Goal: Information Seeking & Learning: Learn about a topic

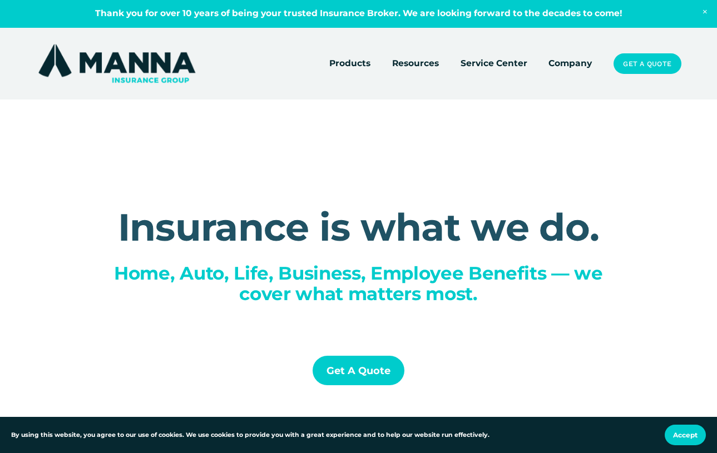
click at [573, 58] on link "Company" at bounding box center [570, 64] width 43 height 16
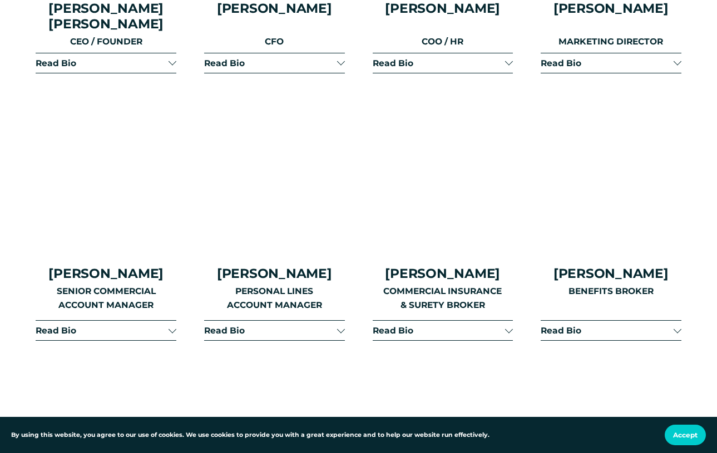
scroll to position [1492, 0]
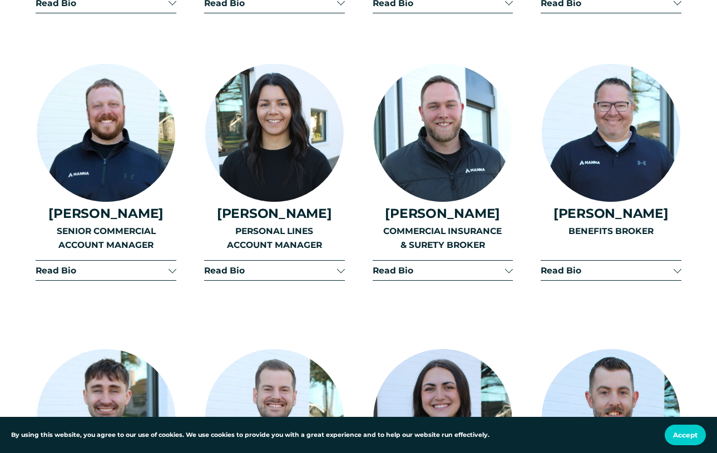
click at [501, 265] on span "Read Bio" at bounding box center [439, 270] width 133 height 11
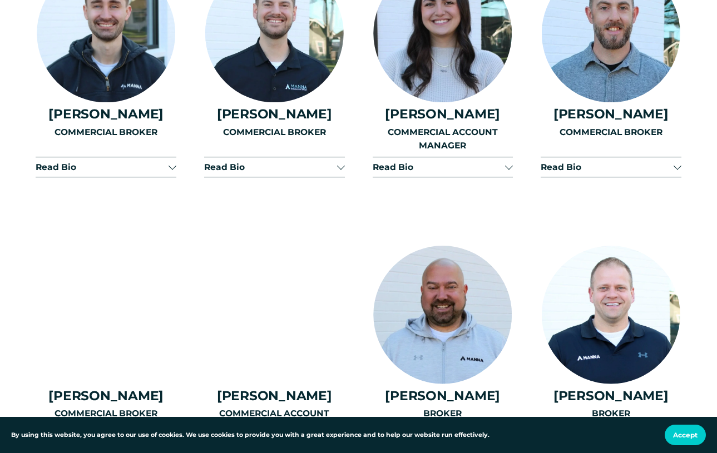
scroll to position [2248, 0]
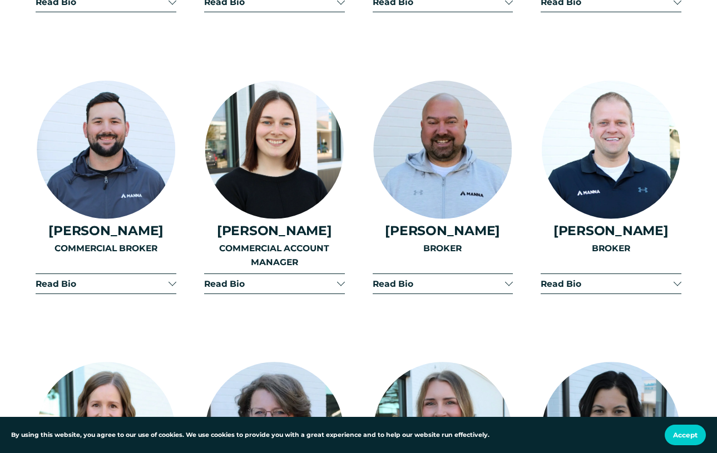
click at [573, 279] on span "Read Bio" at bounding box center [607, 284] width 133 height 11
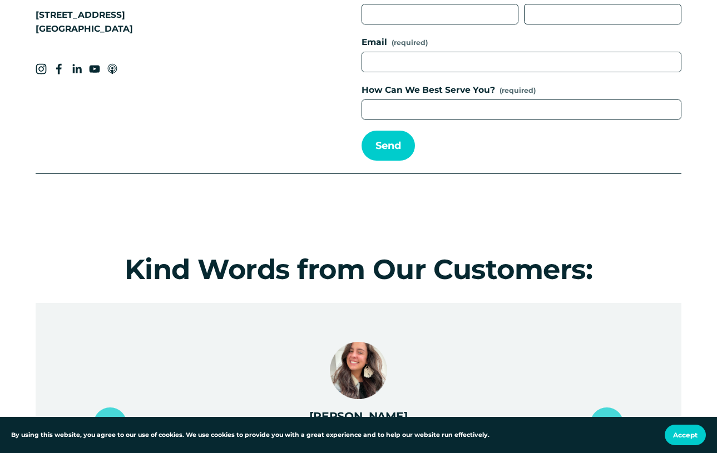
scroll to position [4757, 0]
